Goal: Complete application form: Complete application form

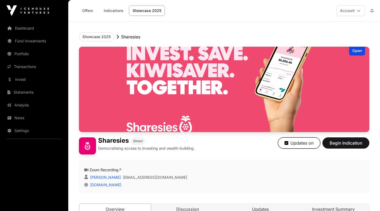
click at [308, 144] on button "Updates on" at bounding box center [299, 142] width 42 height 11
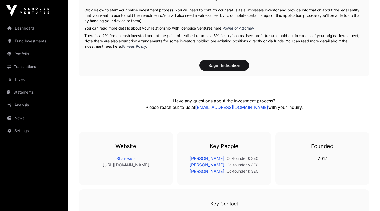
scroll to position [1002, 0]
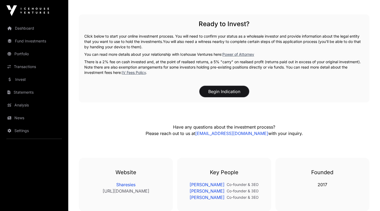
click at [226, 86] on button "Begin Indication" at bounding box center [225, 91] width 50 height 11
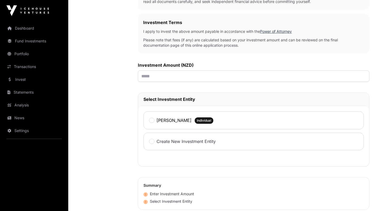
scroll to position [120, 0]
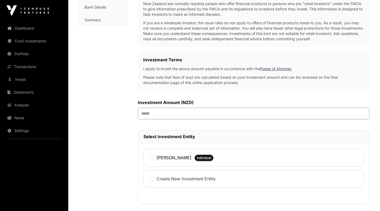
click at [157, 117] on input "text" at bounding box center [254, 113] width 232 height 11
type input "******"
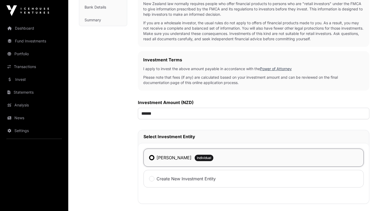
scroll to position [281, 0]
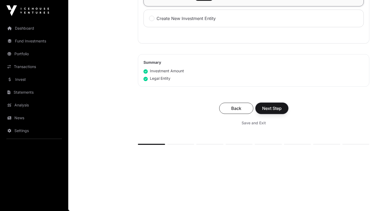
click at [281, 110] on span "Next Step" at bounding box center [271, 108] width 19 height 6
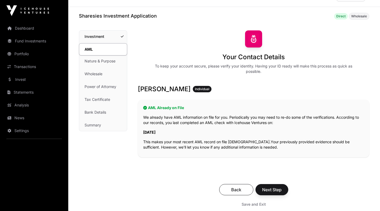
scroll to position [43, 0]
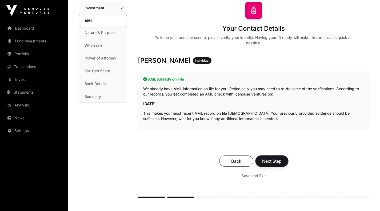
click at [273, 161] on span "Next Step" at bounding box center [271, 161] width 19 height 6
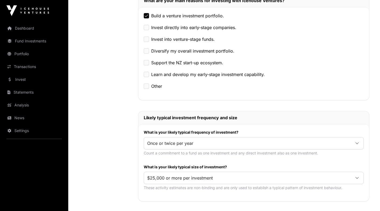
scroll to position [209, 0]
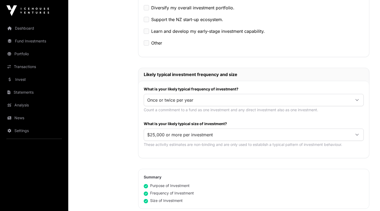
click at [206, 133] on span "$25,000 or more per investment" at bounding box center [247, 135] width 207 height 10
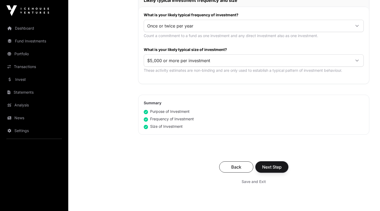
click at [266, 162] on button "Next Step" at bounding box center [272, 166] width 33 height 11
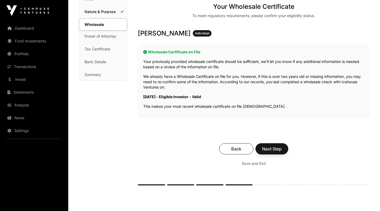
scroll to position [106, 0]
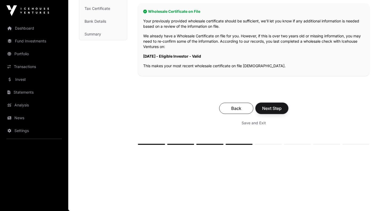
click at [271, 109] on span "Next Step" at bounding box center [271, 108] width 19 height 6
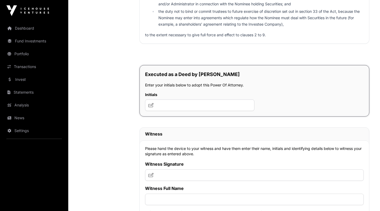
scroll to position [3744, 0]
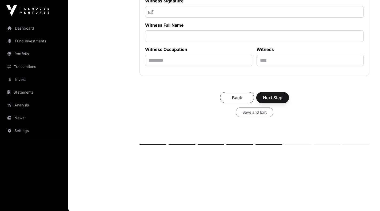
click at [255, 113] on span "Save and Exit" at bounding box center [255, 112] width 24 height 5
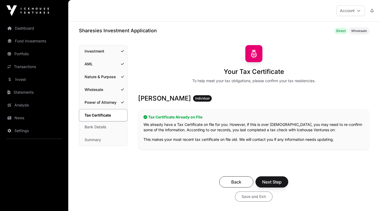
click at [255, 199] on span "Save and Exit" at bounding box center [254, 196] width 24 height 5
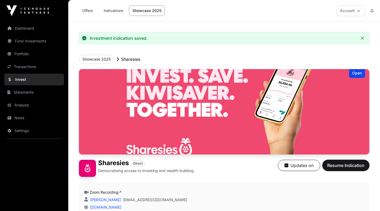
click at [342, 163] on span "Resume Indication" at bounding box center [345, 165] width 37 height 6
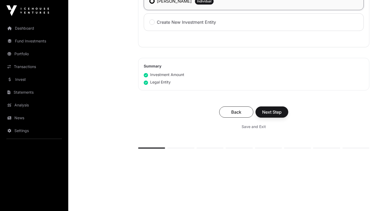
scroll to position [281, 0]
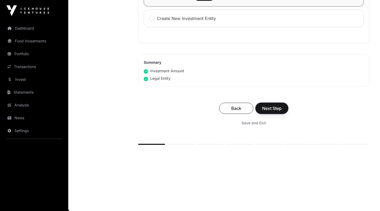
click at [271, 112] on button "Next Step" at bounding box center [272, 108] width 33 height 11
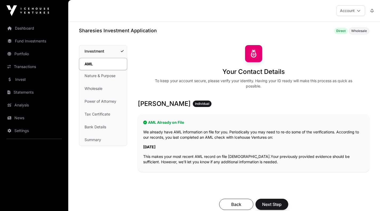
scroll to position [96, 0]
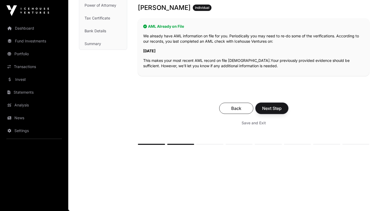
click at [271, 112] on button "Next Step" at bounding box center [272, 108] width 33 height 11
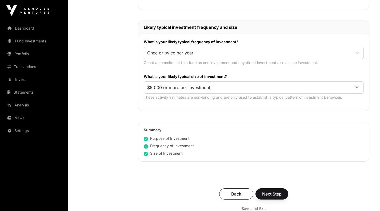
scroll to position [285, 0]
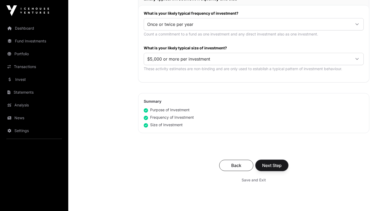
click at [269, 161] on button "Next Step" at bounding box center [272, 165] width 33 height 11
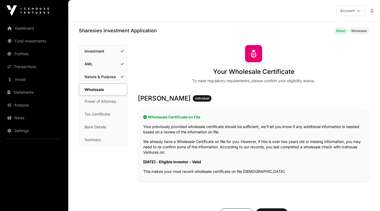
scroll to position [106, 0]
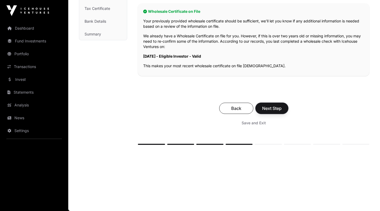
click at [270, 112] on button "Next Step" at bounding box center [272, 108] width 33 height 11
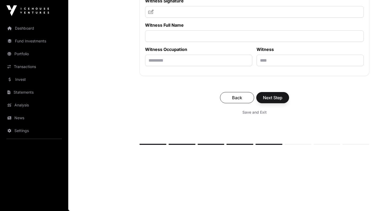
scroll to position [3744, 0]
click at [251, 111] on span "Save and Exit" at bounding box center [255, 112] width 24 height 5
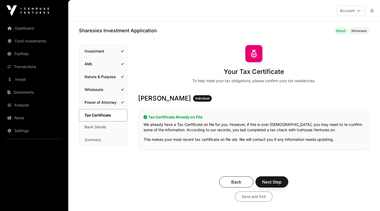
click at [246, 196] on span "Save and Exit" at bounding box center [254, 196] width 24 height 5
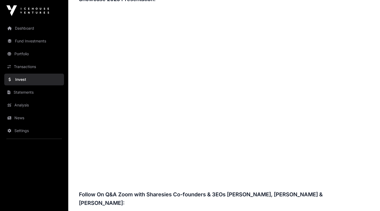
scroll to position [626, 0]
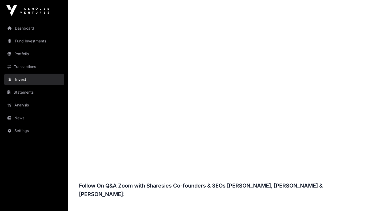
click at [22, 31] on link "Dashboard" at bounding box center [34, 28] width 60 height 12
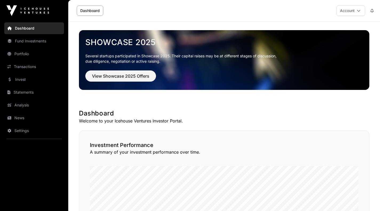
click at [40, 13] on img at bounding box center [27, 10] width 43 height 11
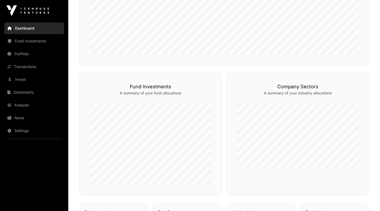
scroll to position [353, 0]
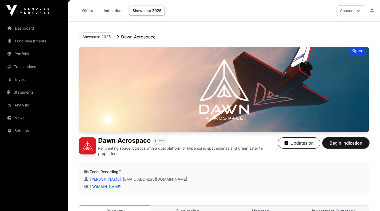
click at [337, 139] on button "Begin Indication" at bounding box center [346, 142] width 47 height 11
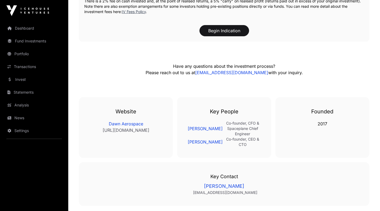
scroll to position [1056, 0]
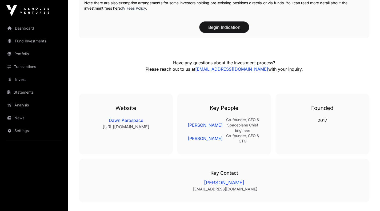
click at [231, 25] on button "Begin Indication" at bounding box center [225, 27] width 50 height 11
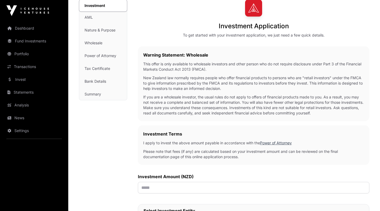
scroll to position [119, 0]
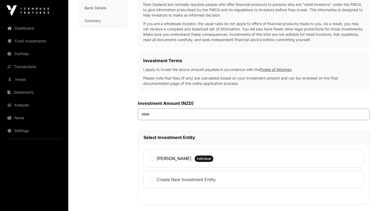
click at [180, 113] on input "text" at bounding box center [254, 114] width 232 height 11
type input "******"
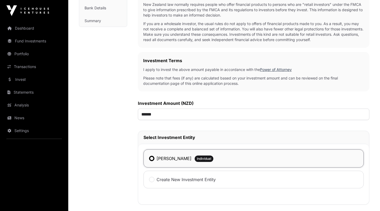
scroll to position [272, 0]
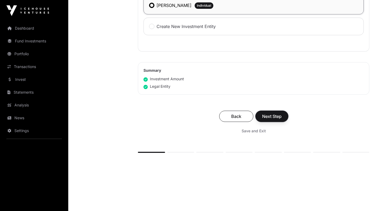
click at [268, 116] on span "Next Step" at bounding box center [271, 116] width 19 height 6
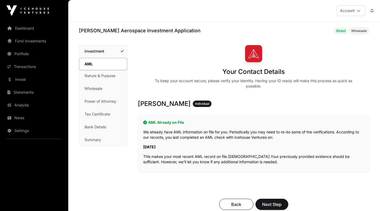
scroll to position [75, 0]
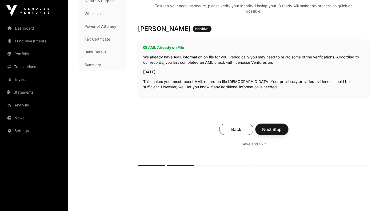
click at [272, 128] on span "Next Step" at bounding box center [271, 129] width 19 height 6
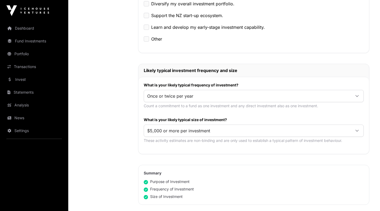
scroll to position [246, 0]
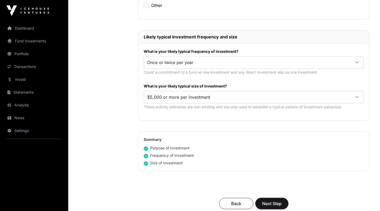
click at [271, 200] on span "Next Step" at bounding box center [271, 203] width 19 height 6
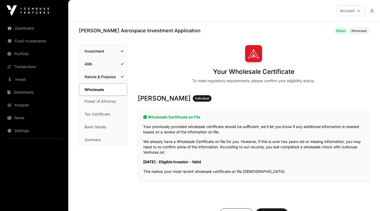
scroll to position [106, 0]
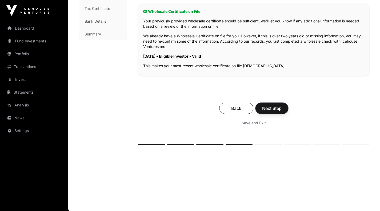
click at [279, 111] on span "Next Step" at bounding box center [271, 108] width 19 height 6
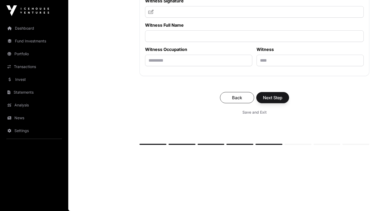
scroll to position [3737, 0]
click at [259, 115] on span "Save and Exit" at bounding box center [255, 112] width 24 height 5
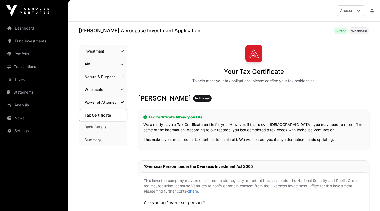
click at [30, 32] on link "Dashboard" at bounding box center [34, 28] width 60 height 12
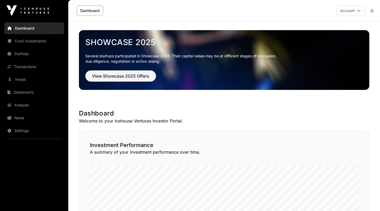
click at [41, 10] on img at bounding box center [27, 10] width 43 height 11
